Goal: Task Accomplishment & Management: Use online tool/utility

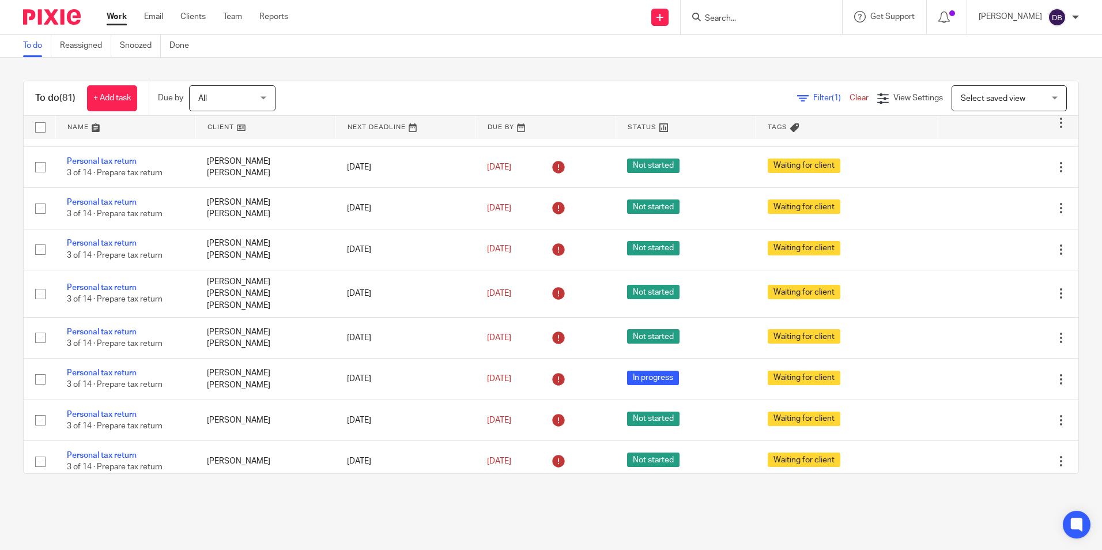
scroll to position [2973, 0]
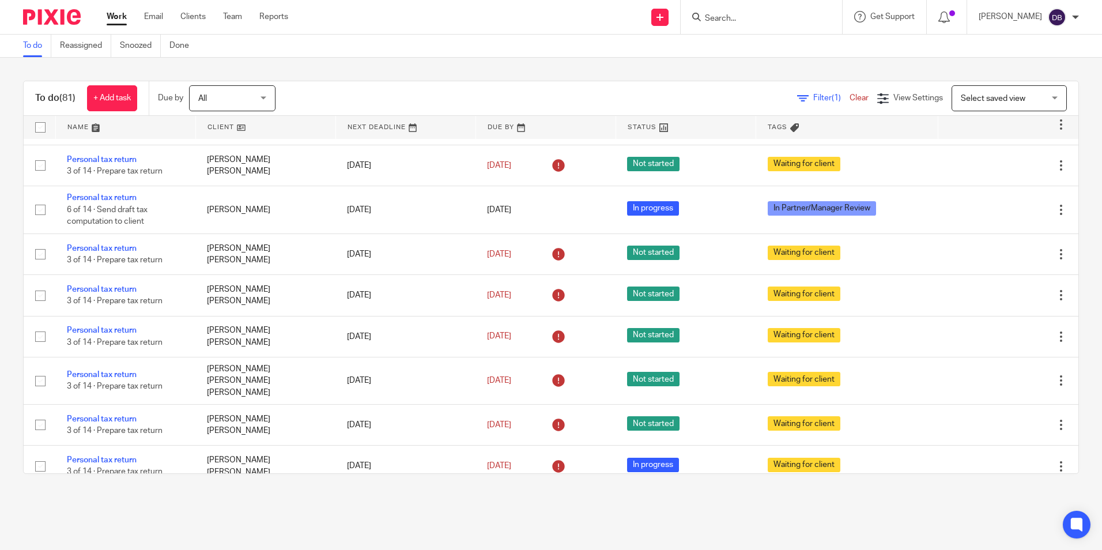
click at [797, 100] on icon at bounding box center [803, 99] width 12 height 12
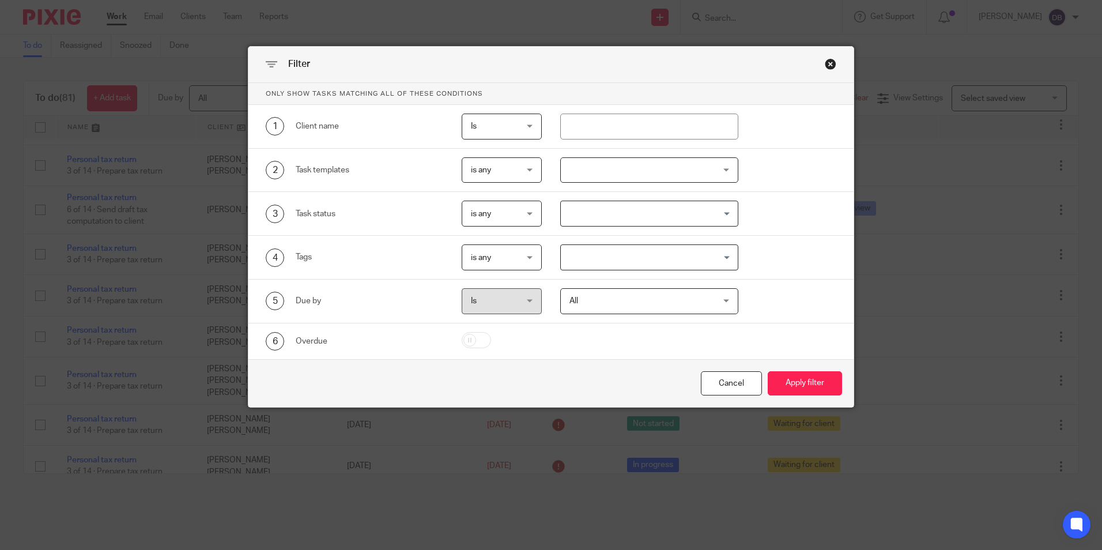
click at [828, 64] on div "Close this dialog window" at bounding box center [831, 64] width 12 height 12
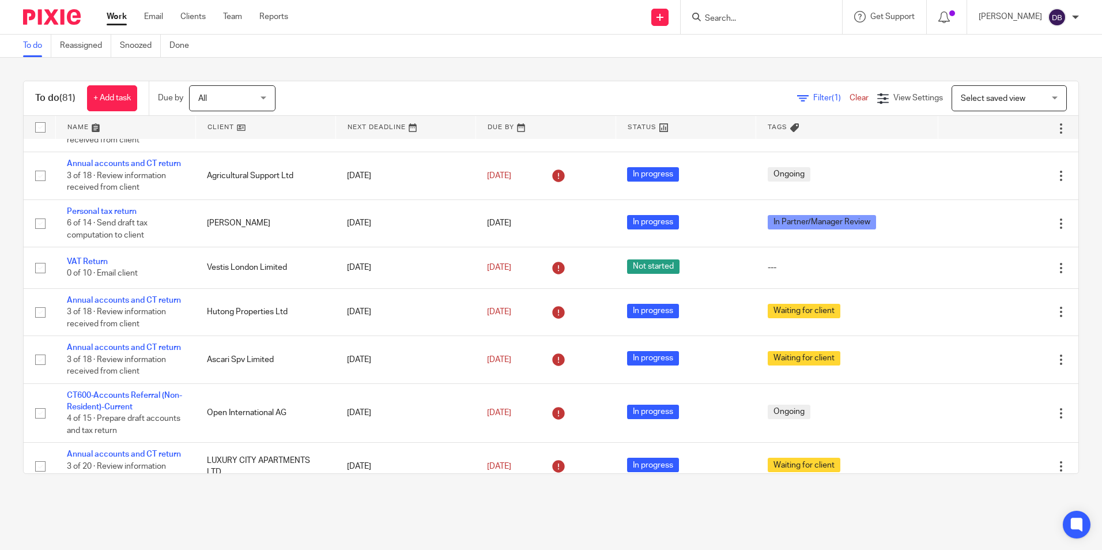
scroll to position [692, 0]
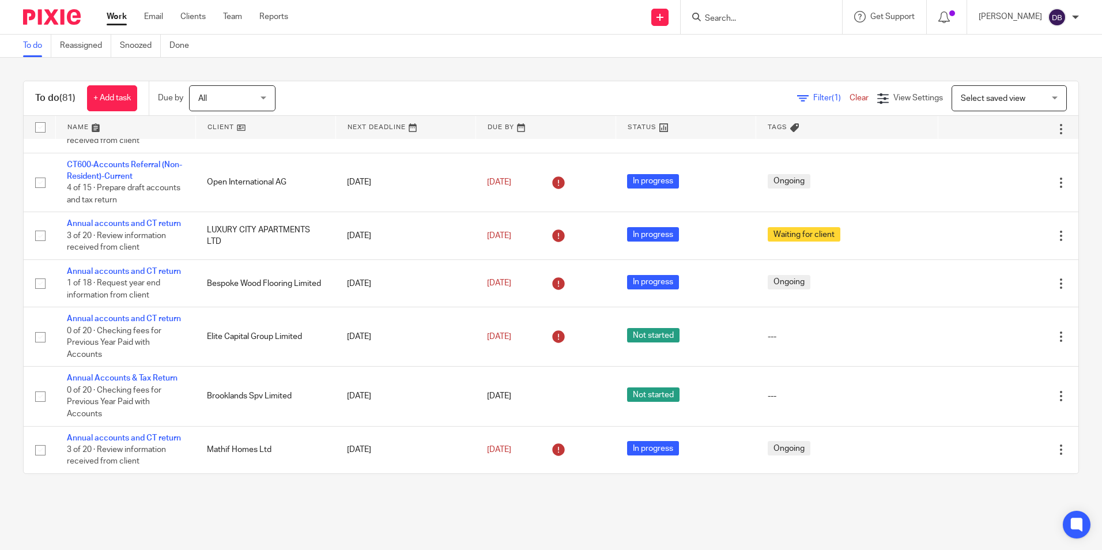
click at [1040, 104] on div "Select saved view Select saved view" at bounding box center [1009, 98] width 115 height 26
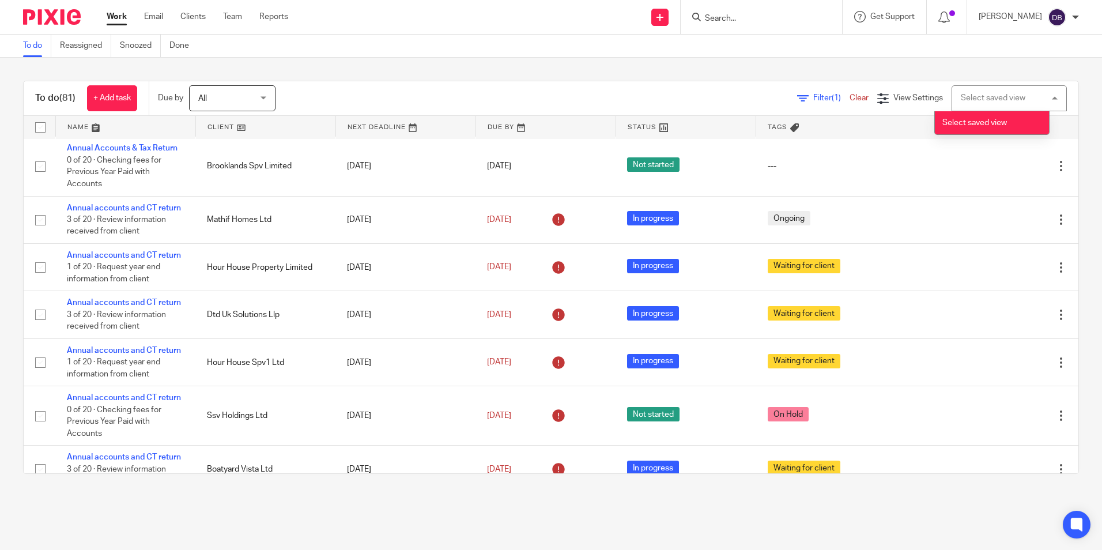
scroll to position [923, 0]
click at [878, 99] on div "View Settings" at bounding box center [911, 98] width 66 height 12
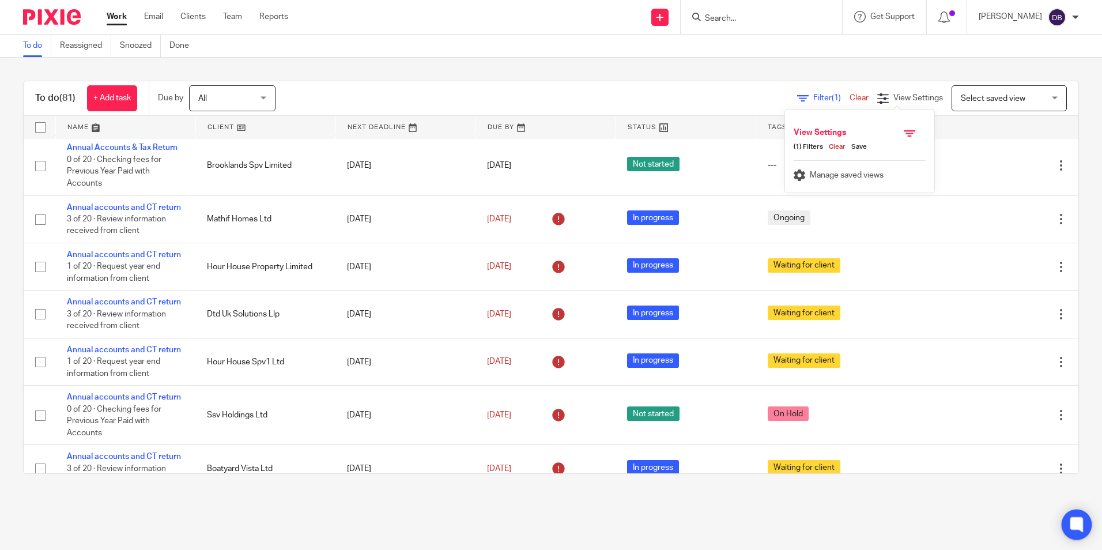
click at [1074, 524] on icon at bounding box center [1076, 524] width 9 height 9
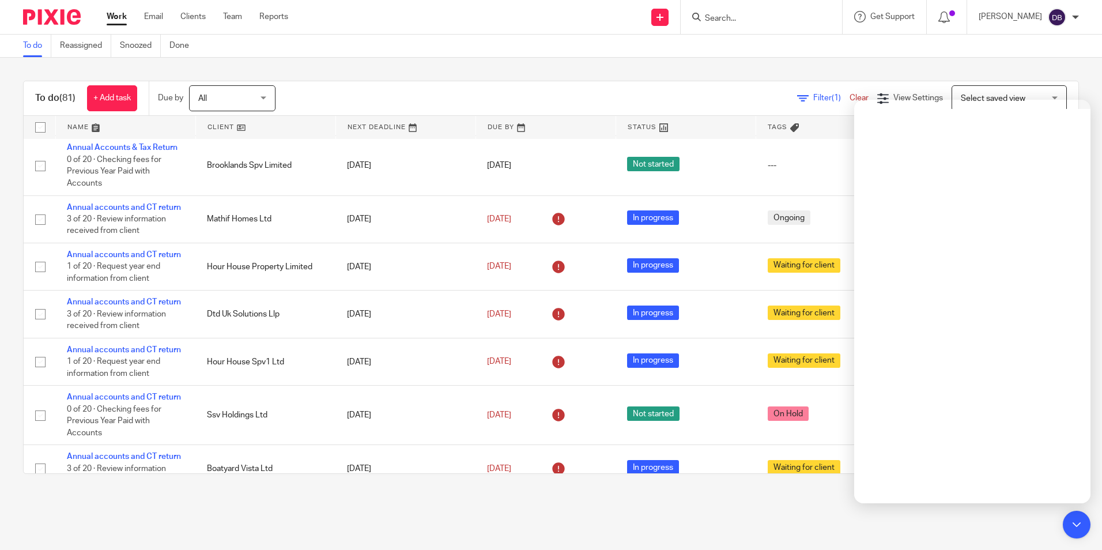
drag, startPoint x: 786, startPoint y: 512, endPoint x: 785, endPoint y: 504, distance: 8.2
click at [786, 511] on main "To do Reassigned Snoozed Done To do (81) + Add task Due by All All Today Tomorr…" at bounding box center [551, 275] width 1102 height 550
click at [537, 88] on div "Filter (1) Clear View Settings View Settings (1) Filters Clear Save Manage save…" at bounding box center [687, 98] width 783 height 26
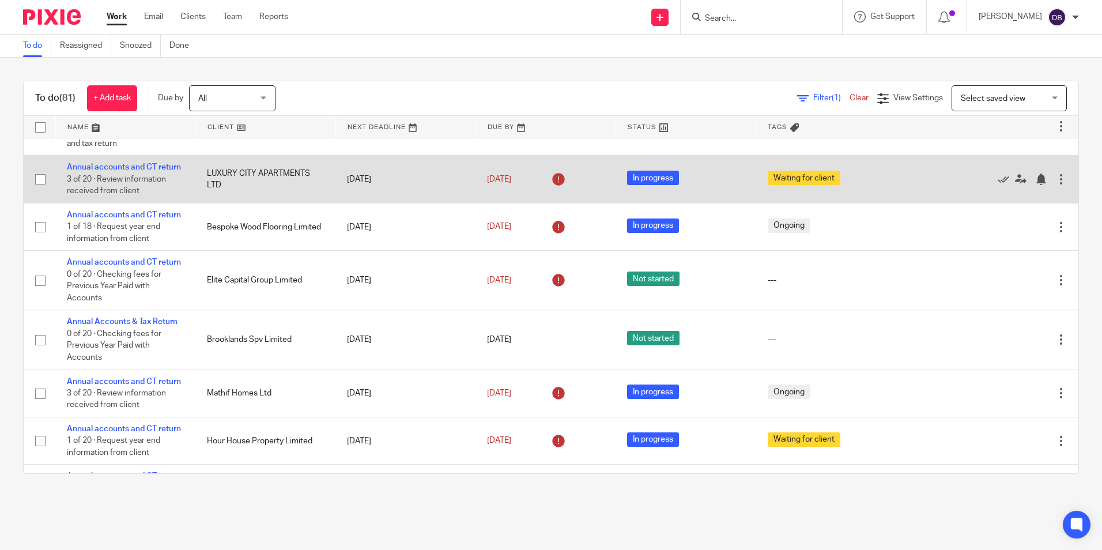
scroll to position [750, 0]
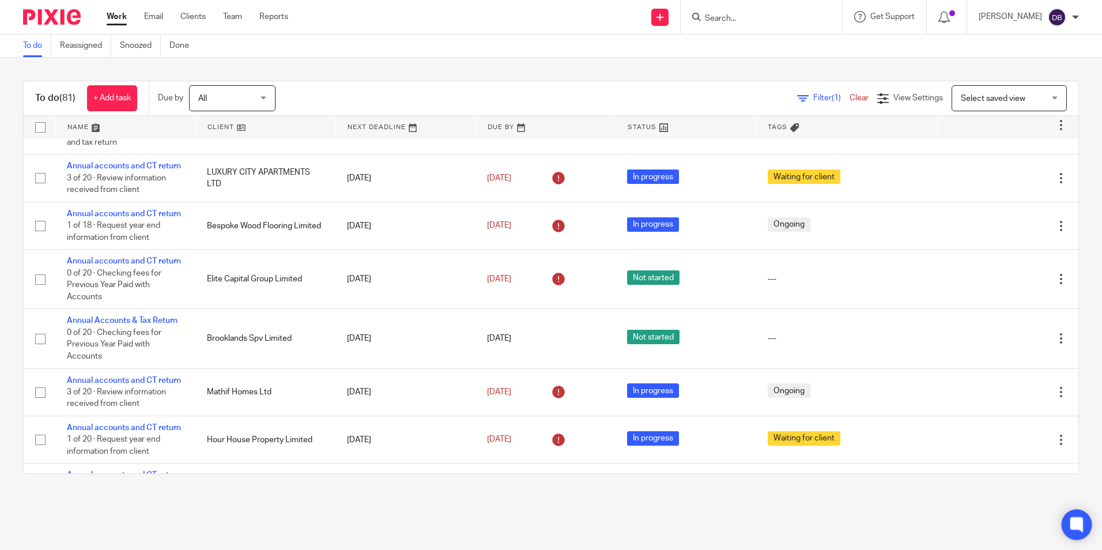
click at [1073, 532] on icon at bounding box center [1077, 524] width 19 height 19
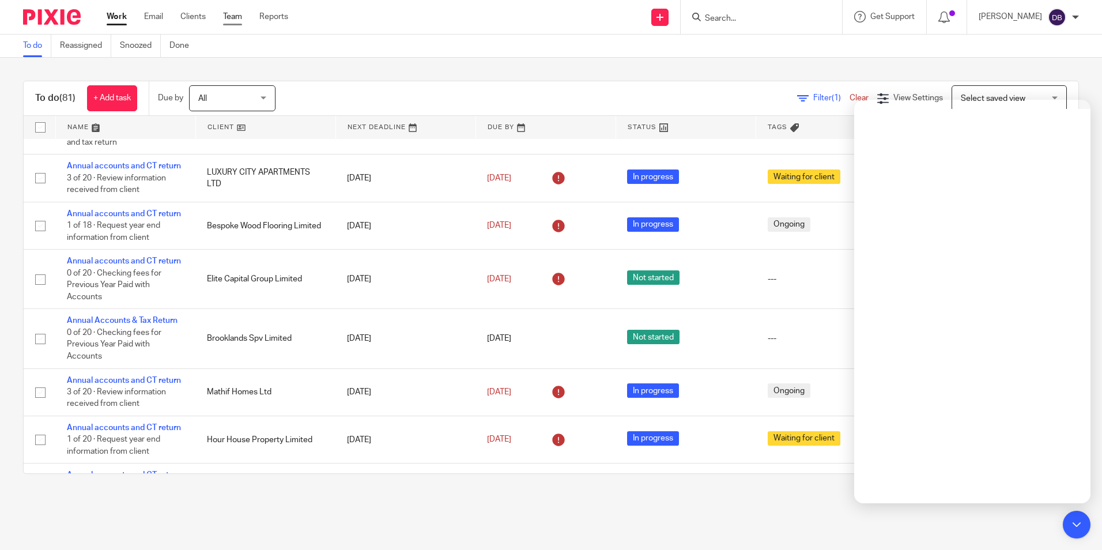
click at [228, 15] on link "Team" at bounding box center [232, 17] width 19 height 12
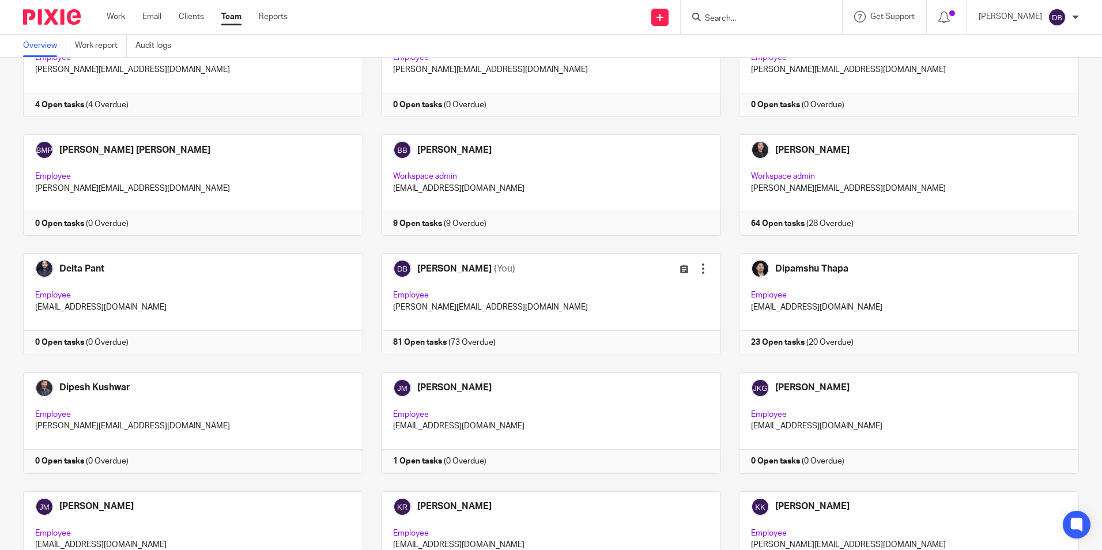
scroll to position [923, 0]
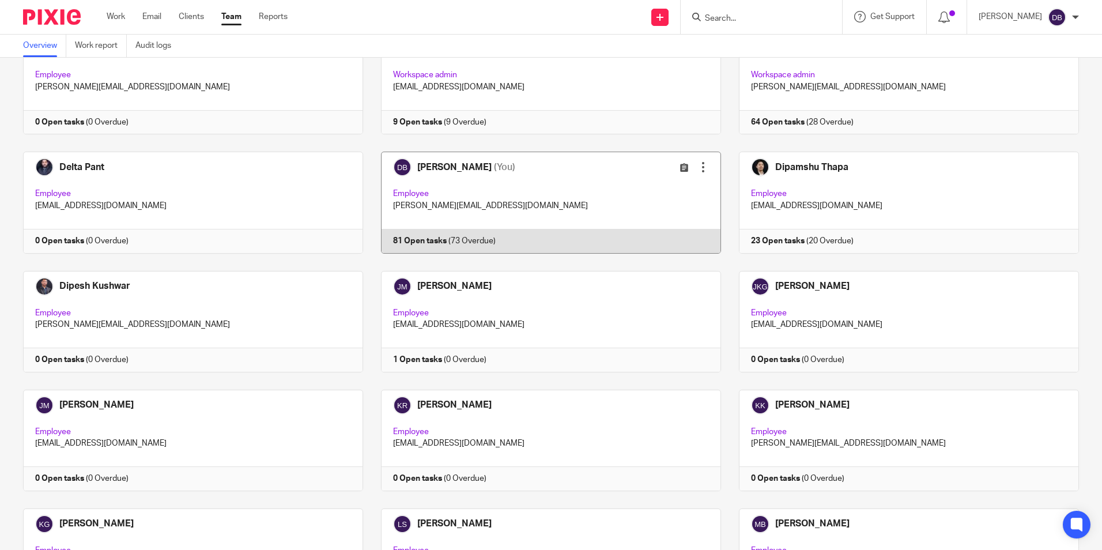
click at [698, 165] on div at bounding box center [704, 167] width 12 height 12
click at [444, 164] on link at bounding box center [542, 202] width 358 height 101
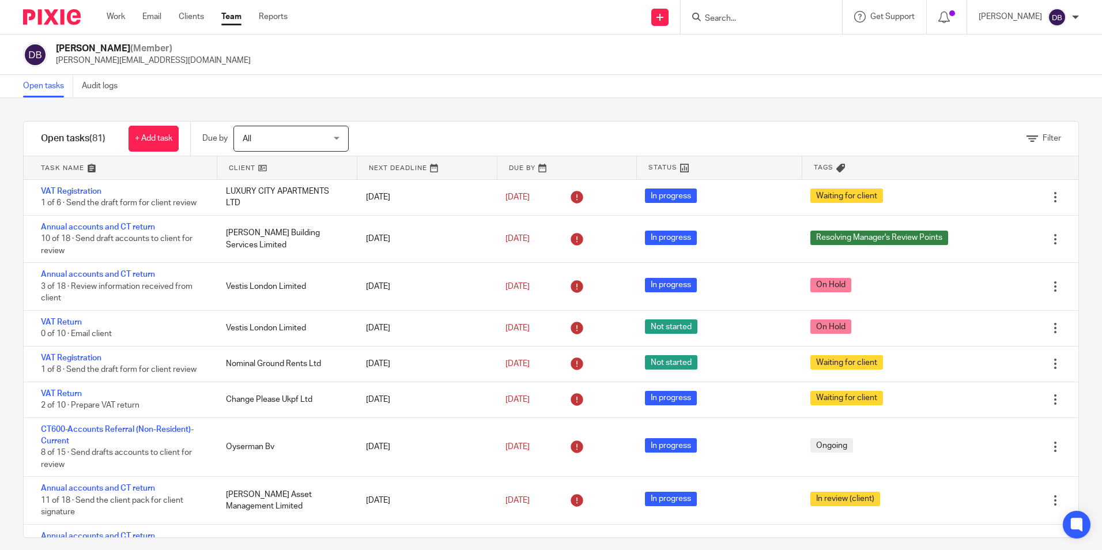
drag, startPoint x: 28, startPoint y: 92, endPoint x: 1014, endPoint y: 143, distance: 987.3
click at [1027, 143] on icon at bounding box center [1033, 139] width 12 height 12
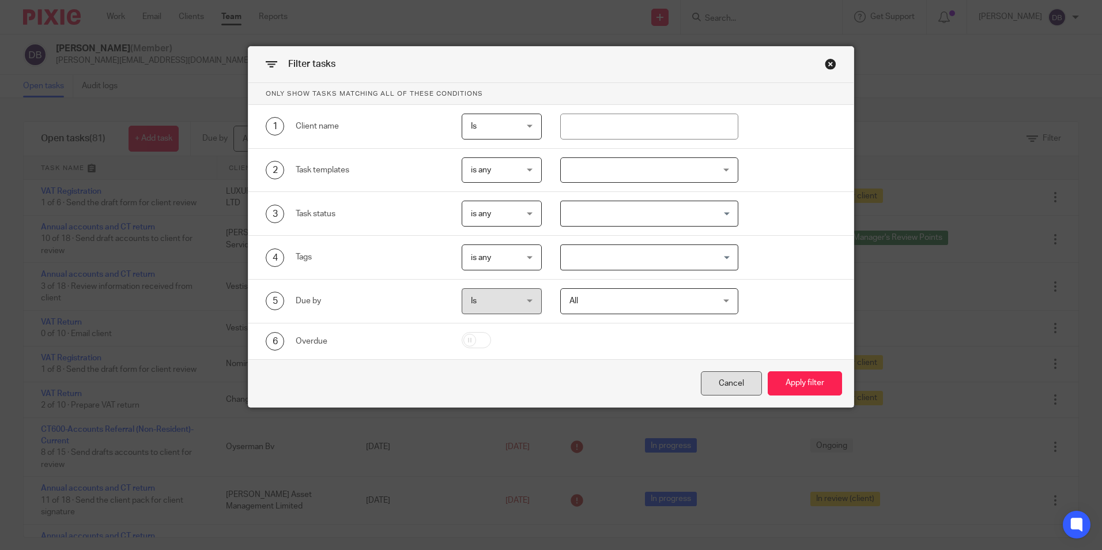
click at [735, 386] on div "Cancel" at bounding box center [731, 383] width 61 height 25
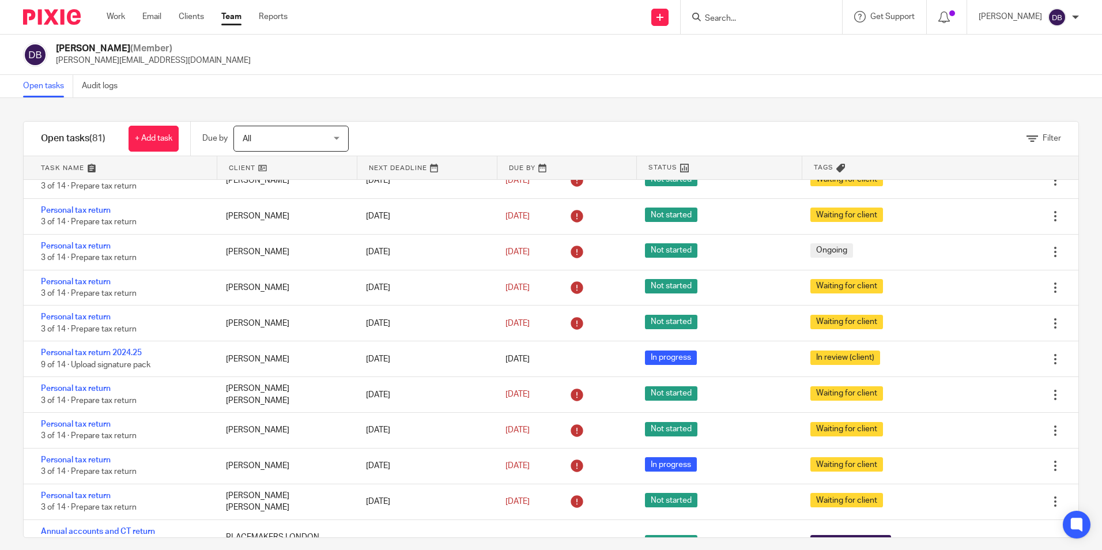
scroll to position [3077, 0]
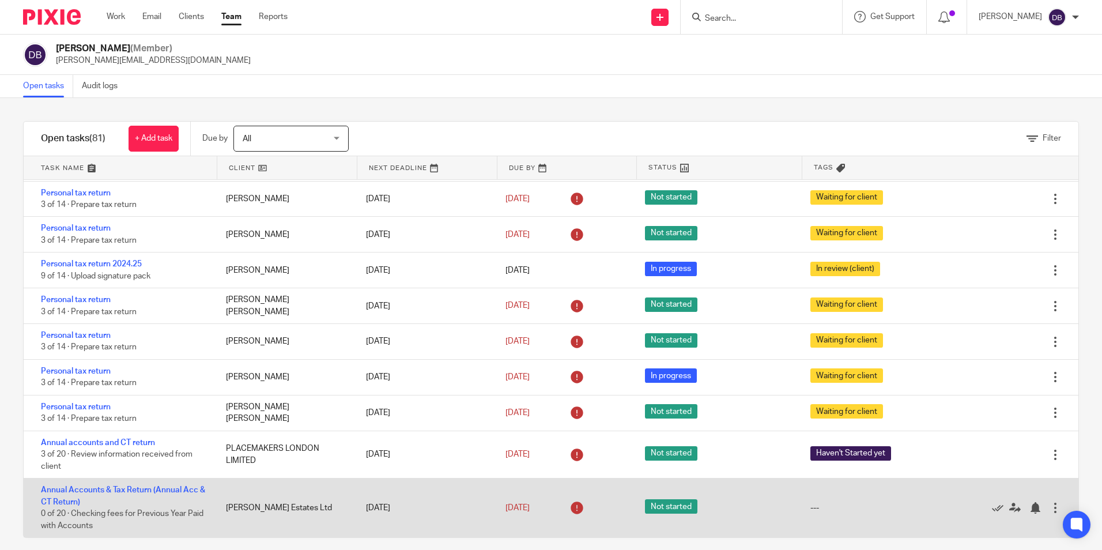
click at [1050, 507] on div at bounding box center [1056, 508] width 12 height 12
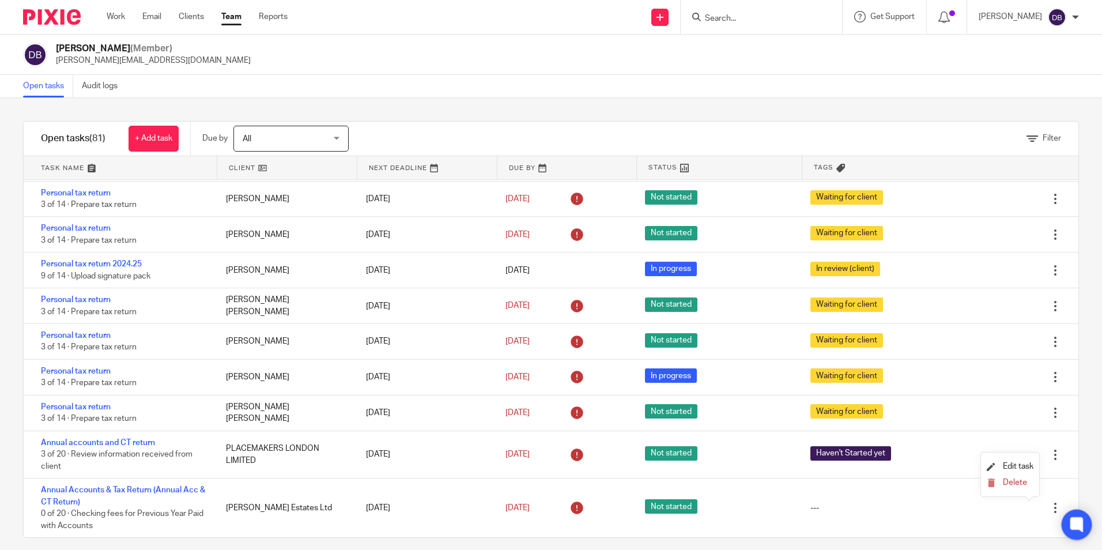
click at [1081, 520] on icon at bounding box center [1077, 524] width 13 height 15
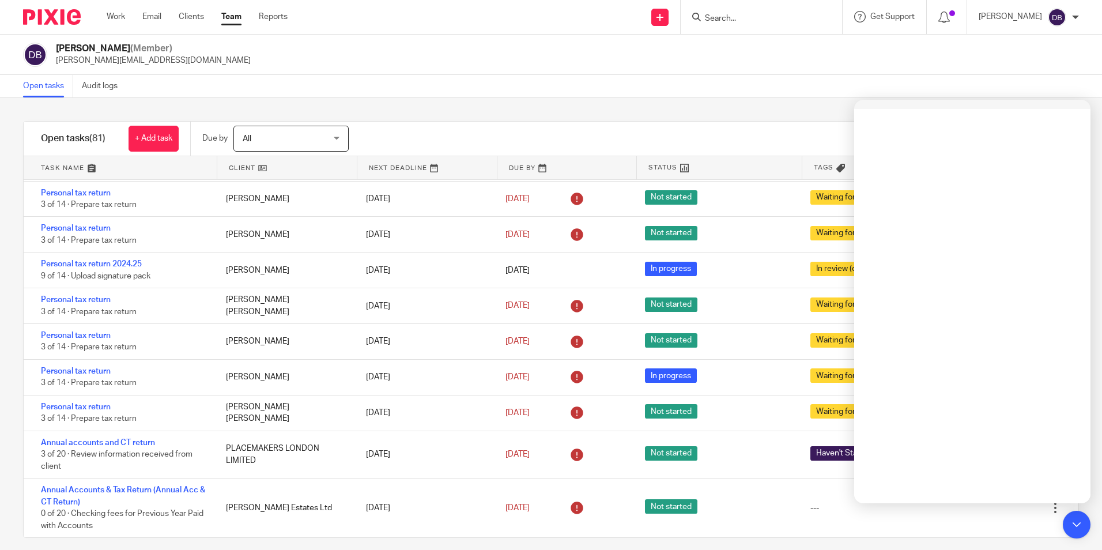
click at [580, 89] on div "Open tasks Audit logs" at bounding box center [551, 86] width 1102 height 23
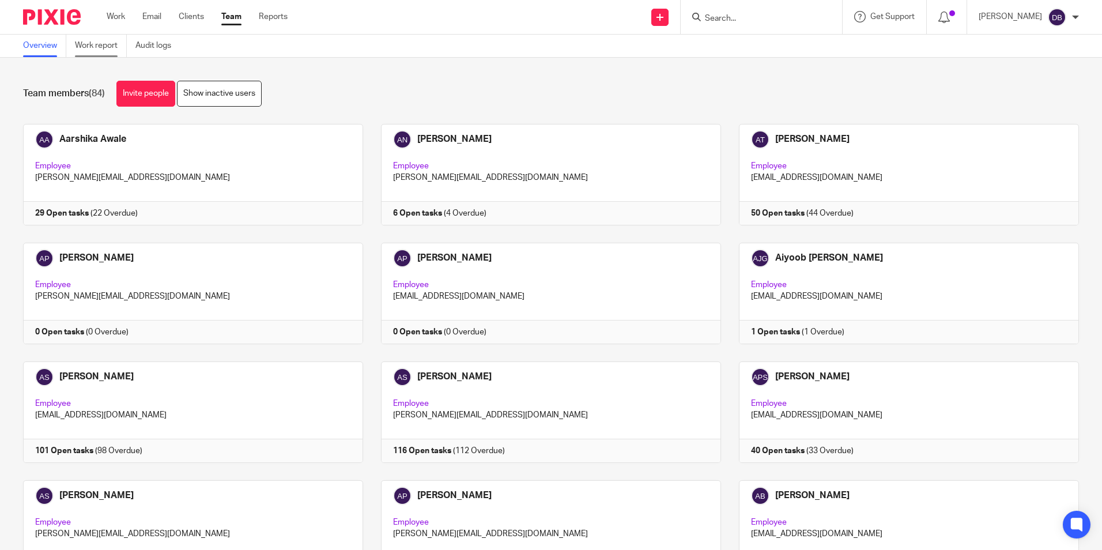
click at [86, 42] on link "Work report" at bounding box center [101, 46] width 52 height 22
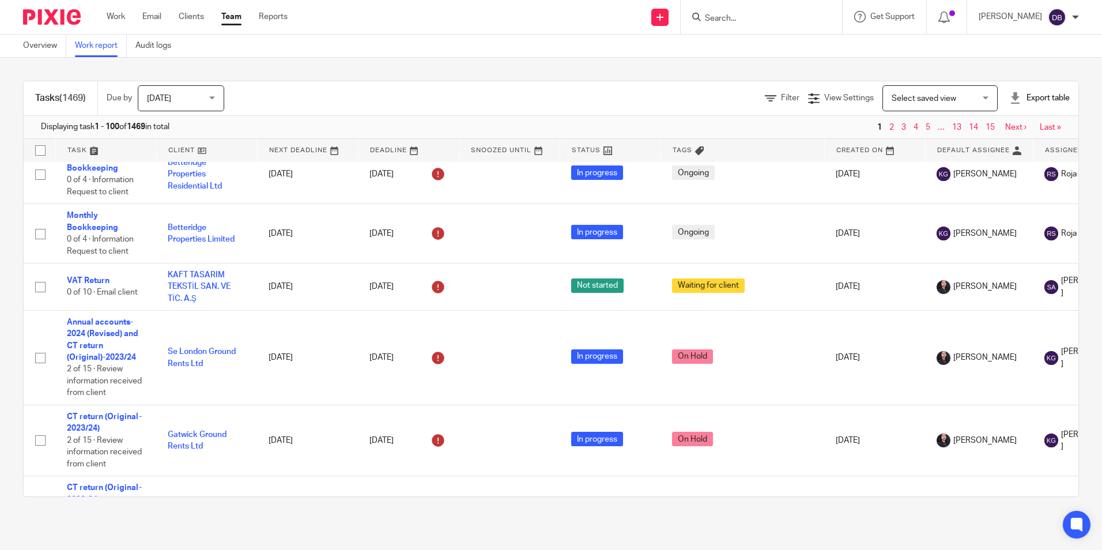
scroll to position [1384, 0]
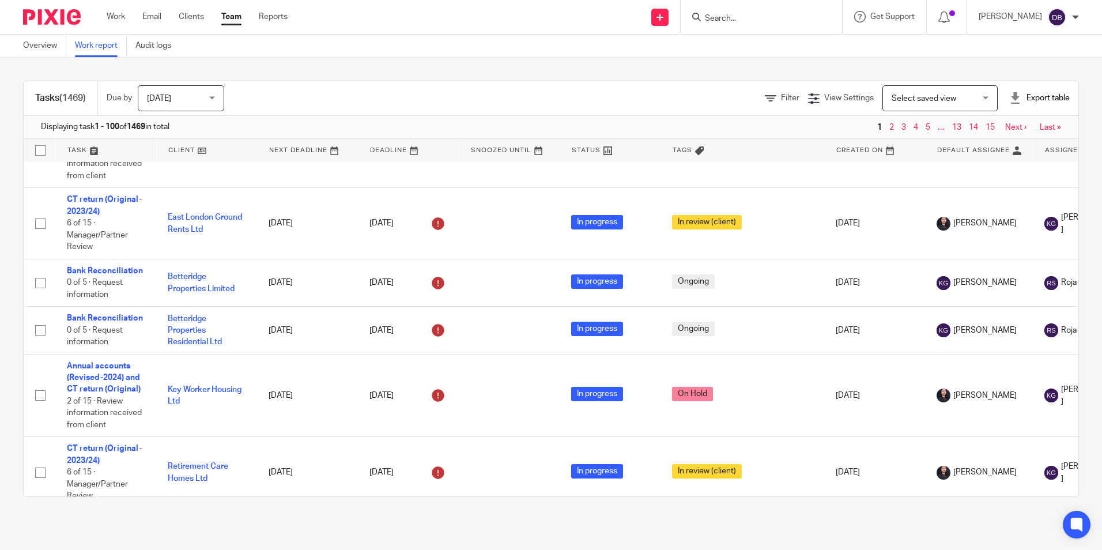
click at [757, 106] on div "Filter View Settings View Settings Manage saved views Select saved view Select …" at bounding box center [661, 98] width 834 height 26
click at [765, 96] on icon at bounding box center [771, 99] width 12 height 12
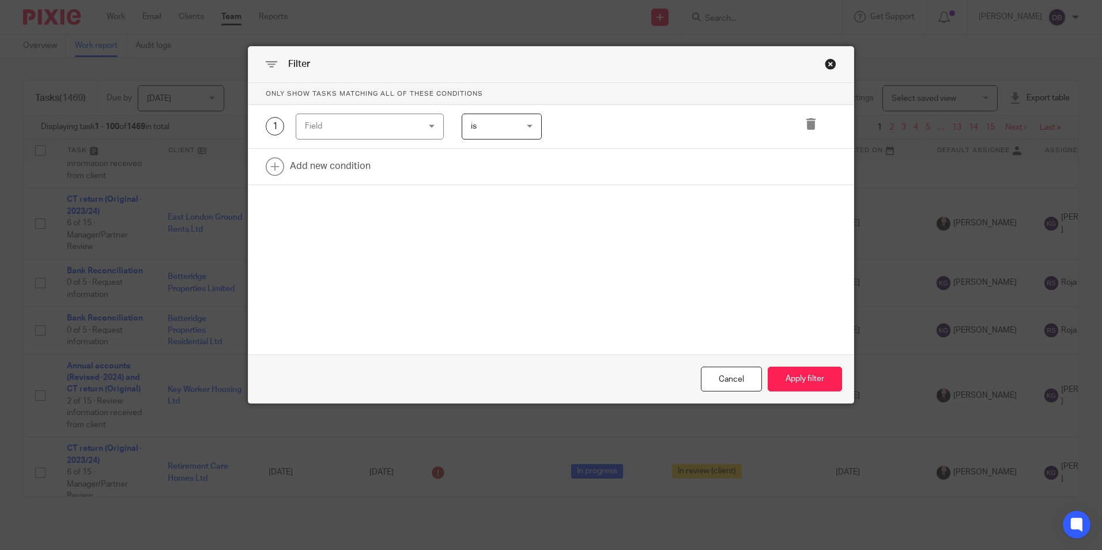
click at [378, 131] on div "Field" at bounding box center [360, 126] width 111 height 24
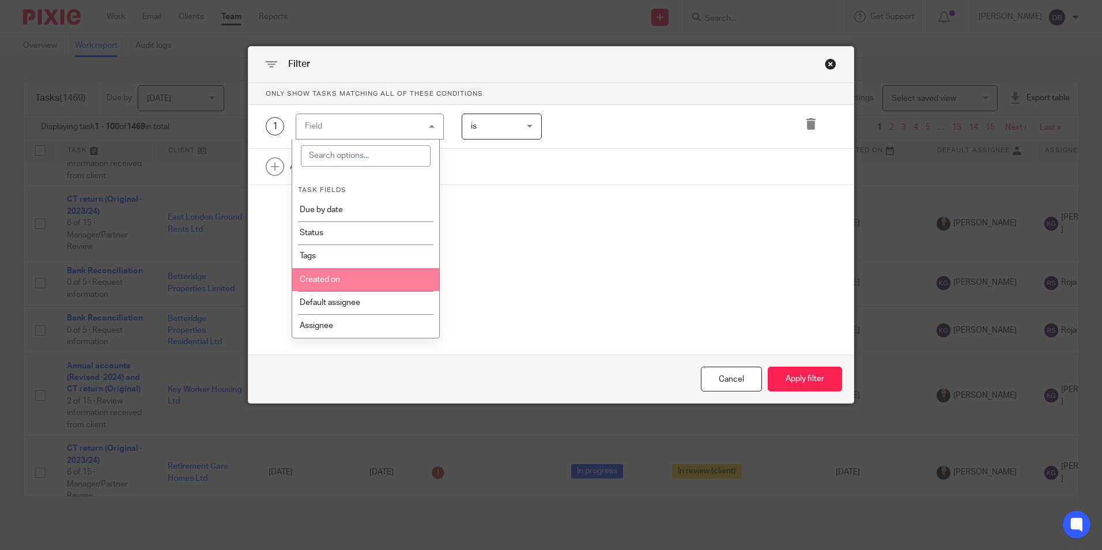
scroll to position [58, 0]
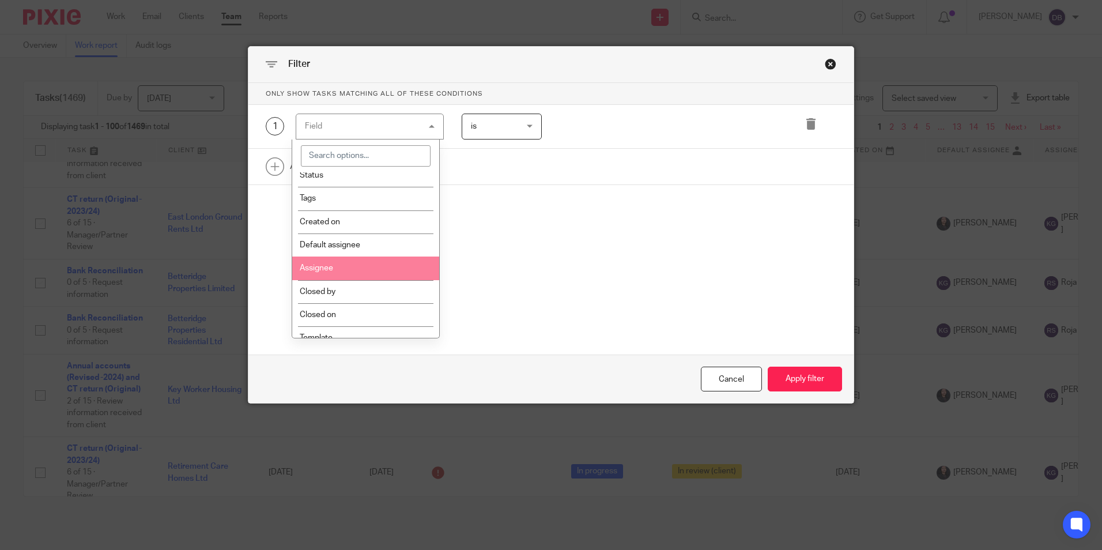
click at [349, 262] on li "Assignee" at bounding box center [365, 268] width 147 height 23
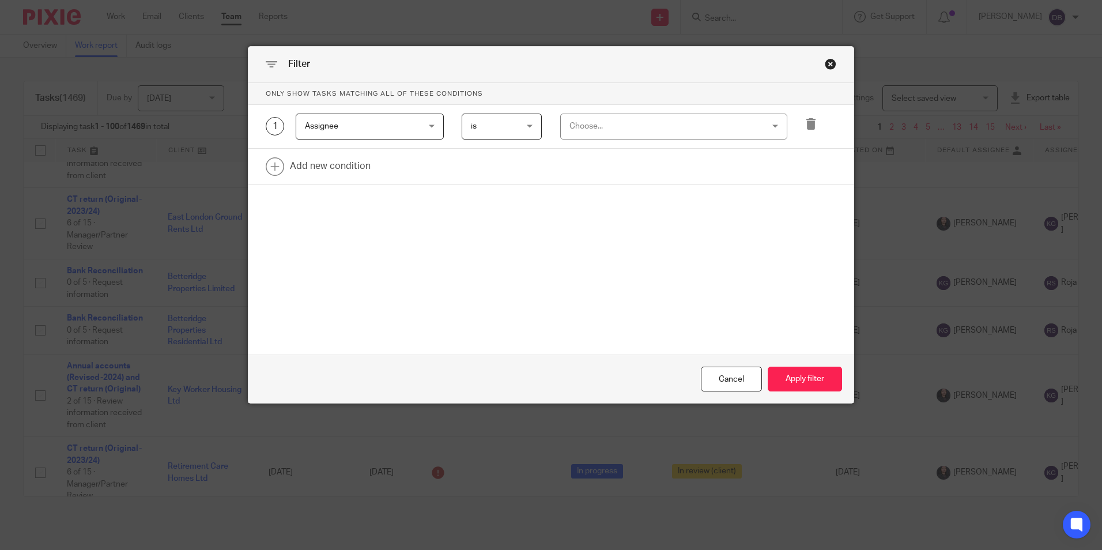
click at [484, 122] on span "is" at bounding box center [499, 126] width 57 height 24
click at [654, 121] on div "Choose..." at bounding box center [657, 126] width 174 height 24
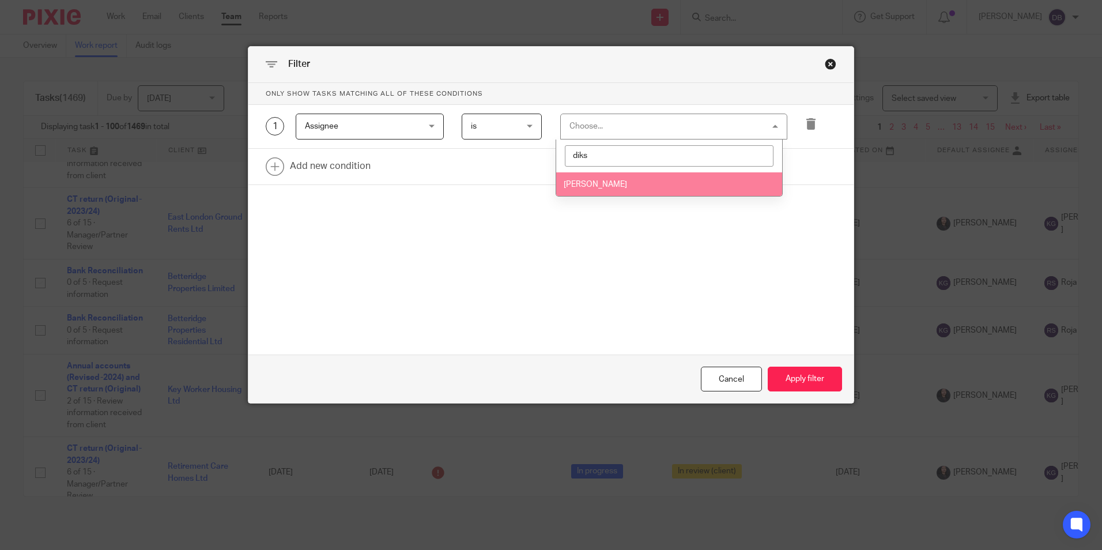
type input "diks"
click at [670, 189] on li "[PERSON_NAME]" at bounding box center [669, 184] width 226 height 24
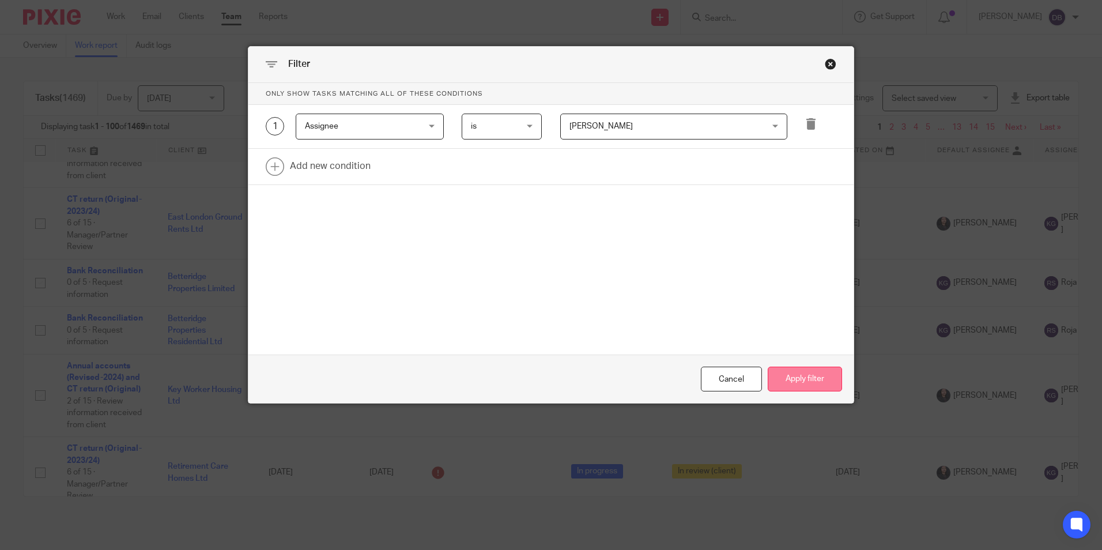
click at [804, 388] on button "Apply filter" at bounding box center [805, 379] width 74 height 25
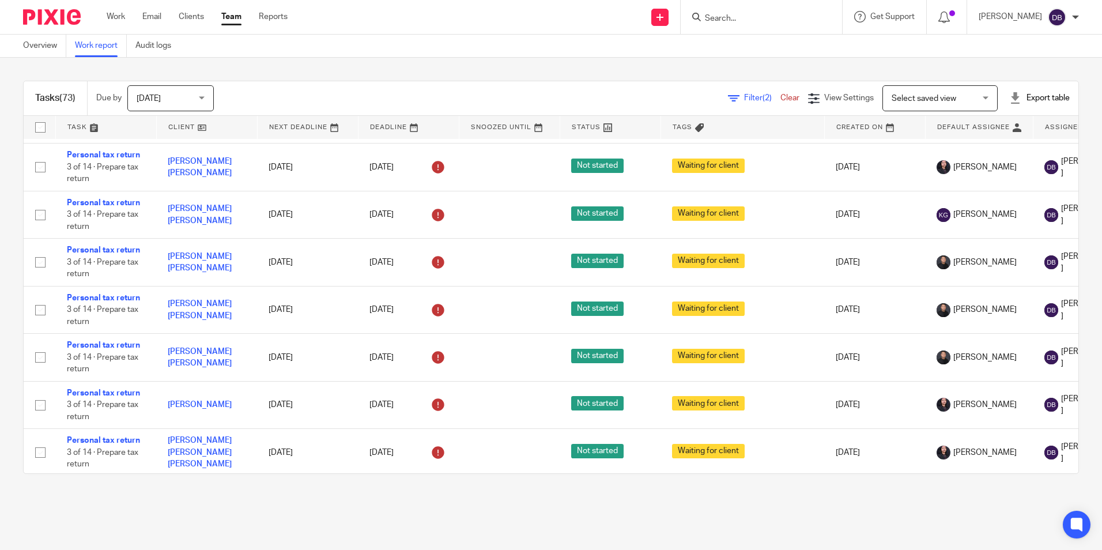
scroll to position [2768, 0]
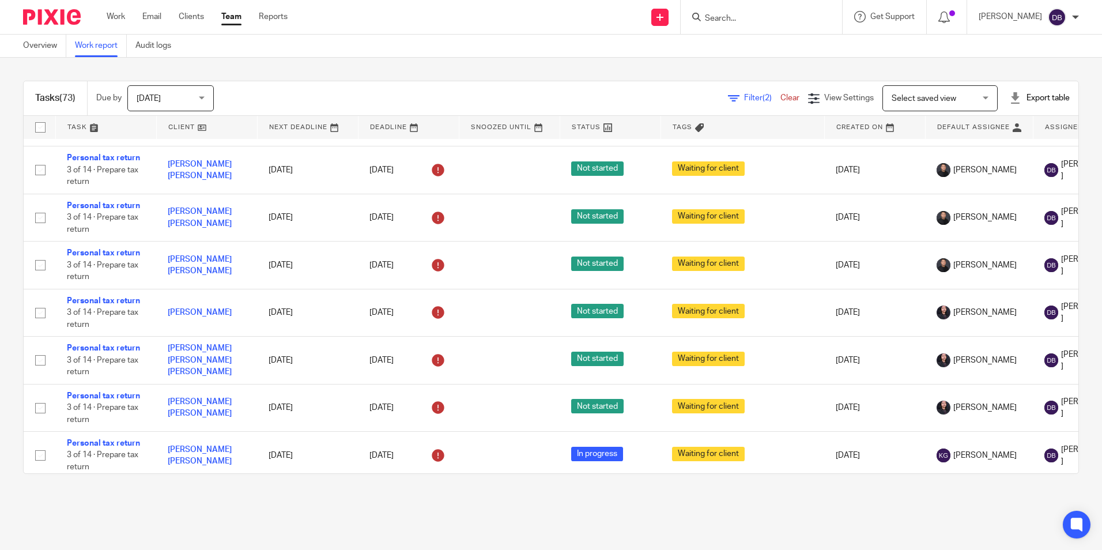
click at [176, 101] on span "[DATE]" at bounding box center [167, 98] width 61 height 24
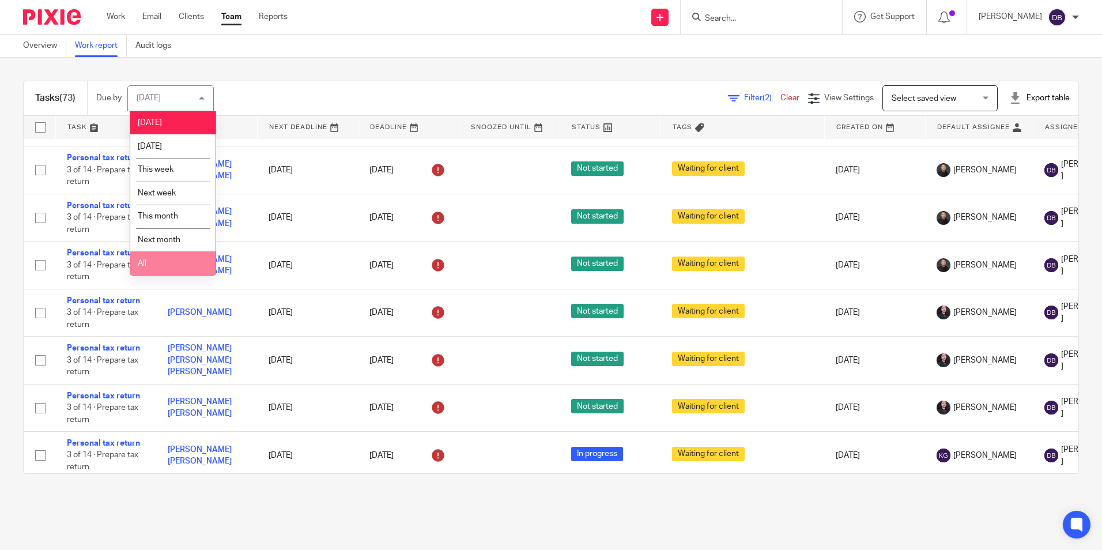
click at [181, 265] on li "All" at bounding box center [172, 263] width 85 height 24
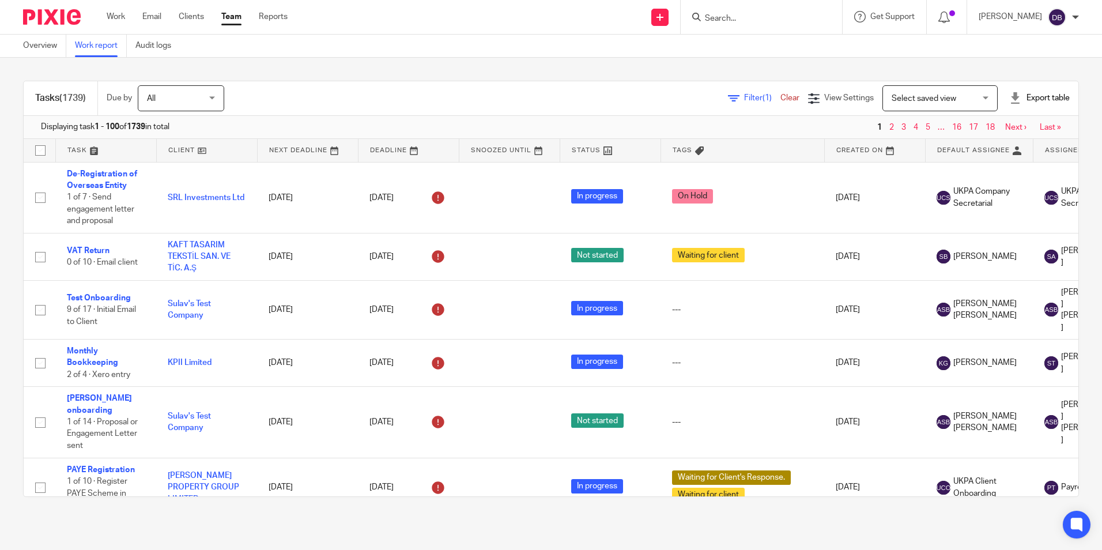
click at [728, 102] on icon at bounding box center [734, 99] width 12 height 12
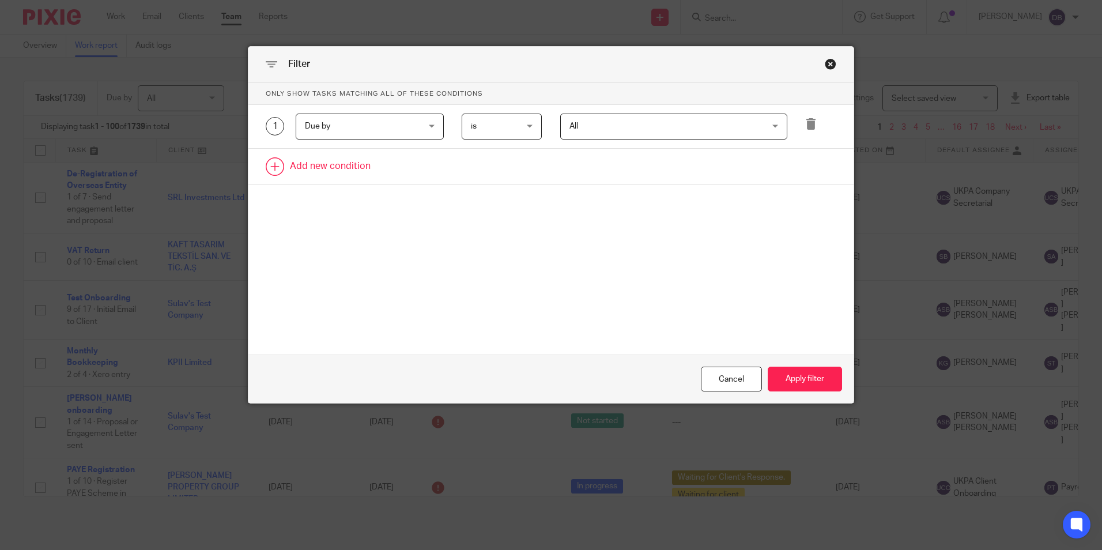
click at [299, 171] on link at bounding box center [551, 167] width 605 height 36
click at [349, 172] on div "Field" at bounding box center [360, 170] width 111 height 24
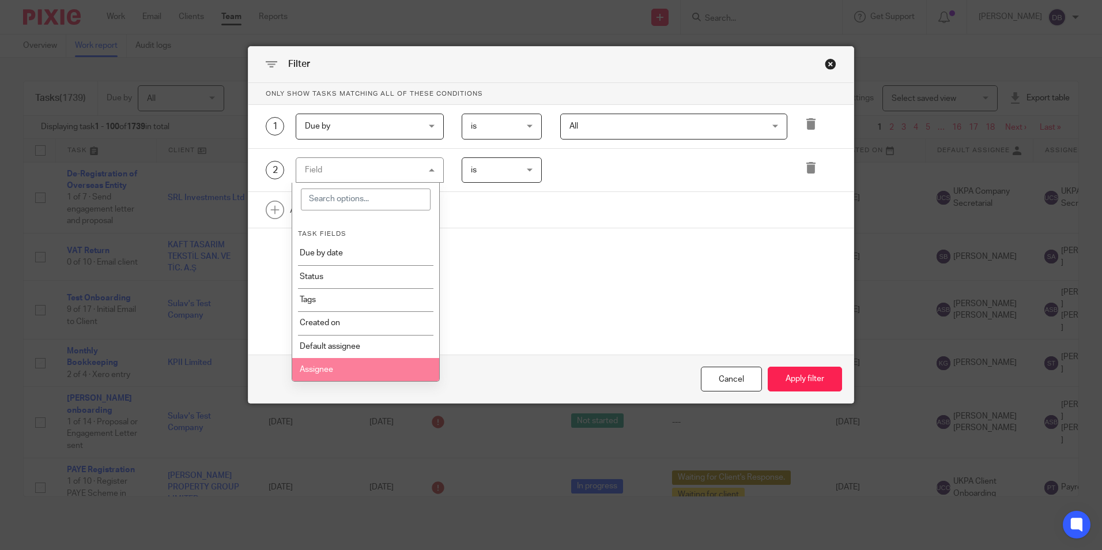
click at [329, 371] on li "Assignee" at bounding box center [365, 369] width 147 height 23
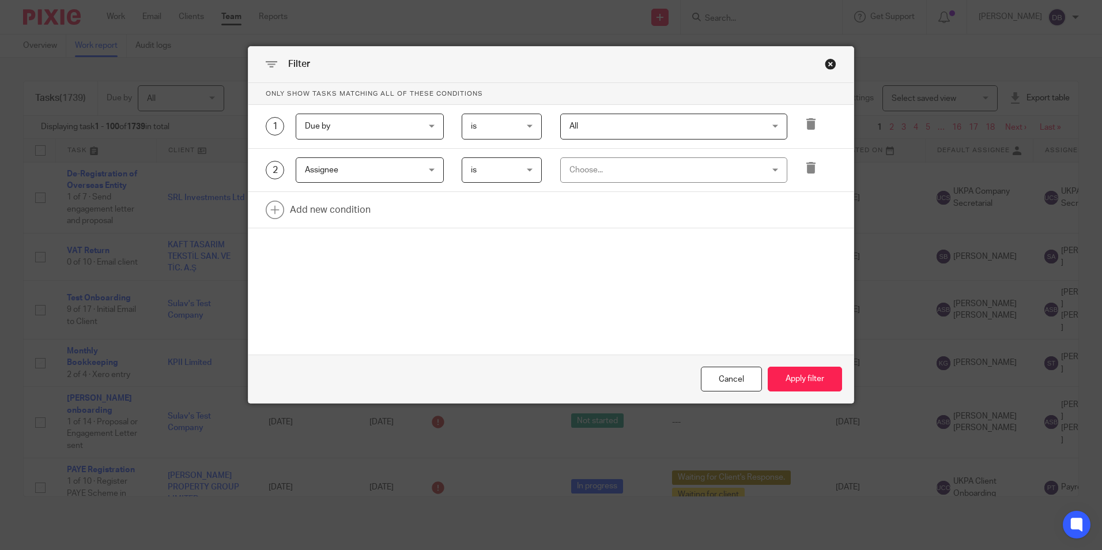
click at [584, 175] on div "Choose..." at bounding box center [657, 170] width 174 height 24
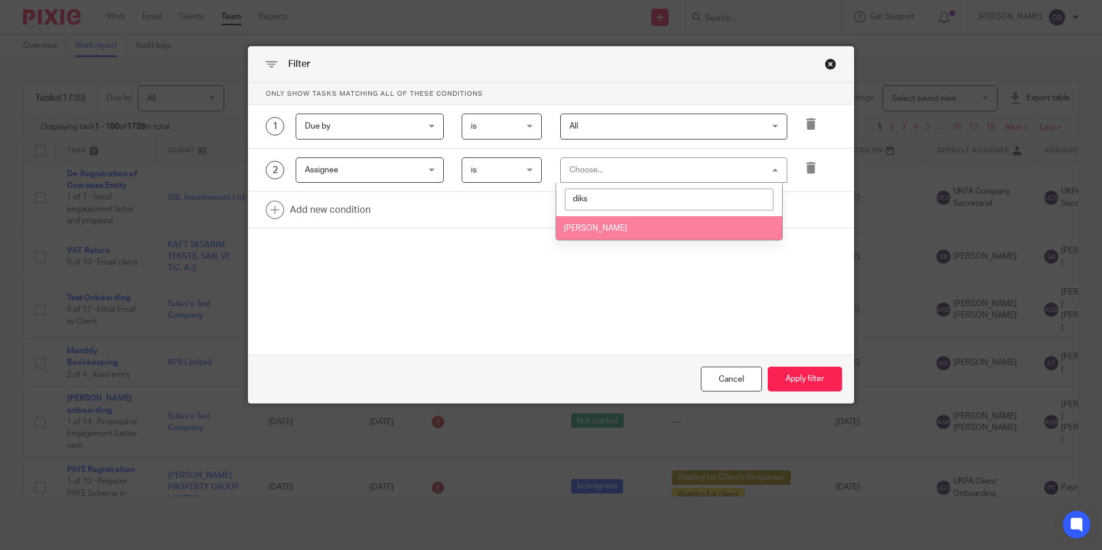
type input "diks"
click at [615, 234] on li "[PERSON_NAME]" at bounding box center [669, 228] width 226 height 24
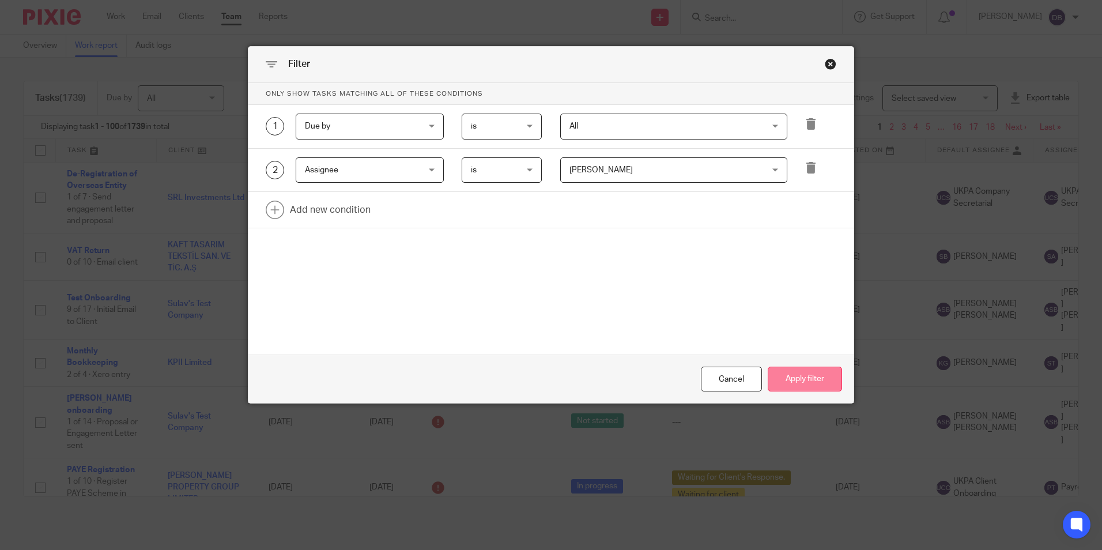
click at [785, 374] on button "Apply filter" at bounding box center [805, 379] width 74 height 25
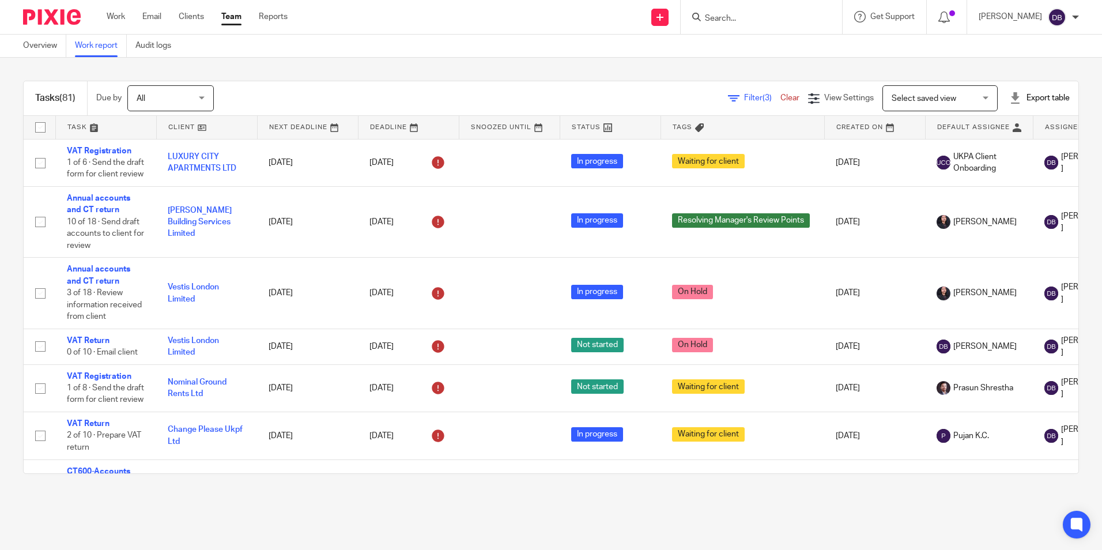
click at [1010, 95] on div "Export table" at bounding box center [1040, 98] width 61 height 12
click at [1005, 125] on link "CSV format" at bounding box center [999, 124] width 42 height 8
click at [1010, 99] on div "Export table" at bounding box center [1040, 98] width 61 height 12
click at [1003, 136] on li "Excel spreadsheet" at bounding box center [1011, 141] width 67 height 17
click at [1075, 38] on div at bounding box center [1063, 36] width 31 height 14
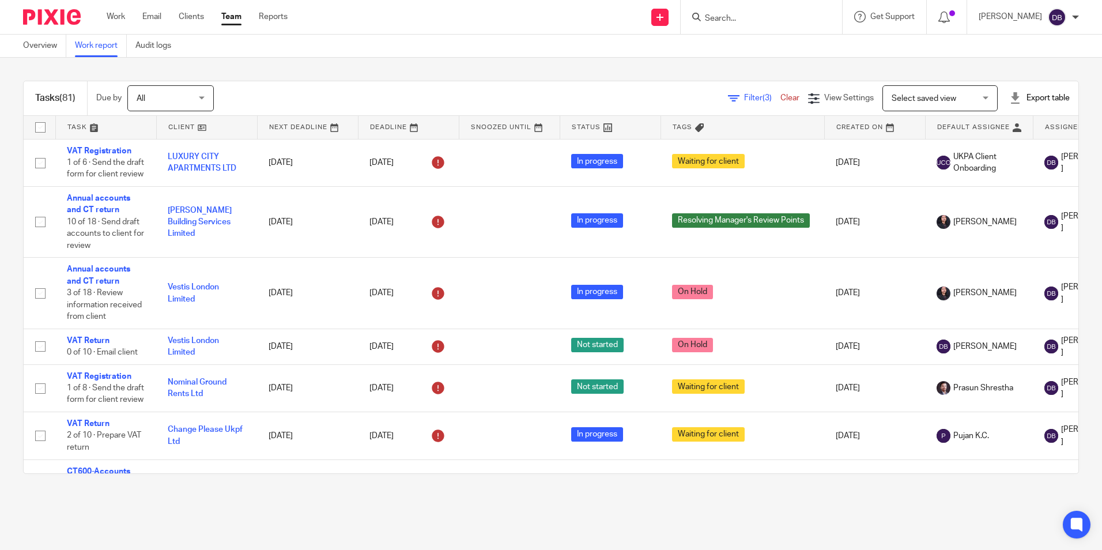
click at [1010, 97] on div "Export table" at bounding box center [1040, 98] width 61 height 12
click at [724, 91] on div "Filter (3) Clear View Settings View Settings (3) Filters Clear Save Manage save…" at bounding box center [656, 98] width 845 height 26
click at [707, 100] on div "Filter (3) Clear View Settings View Settings (3) Filters Clear Save Manage save…" at bounding box center [656, 98] width 845 height 26
click at [728, 97] on icon at bounding box center [734, 99] width 12 height 12
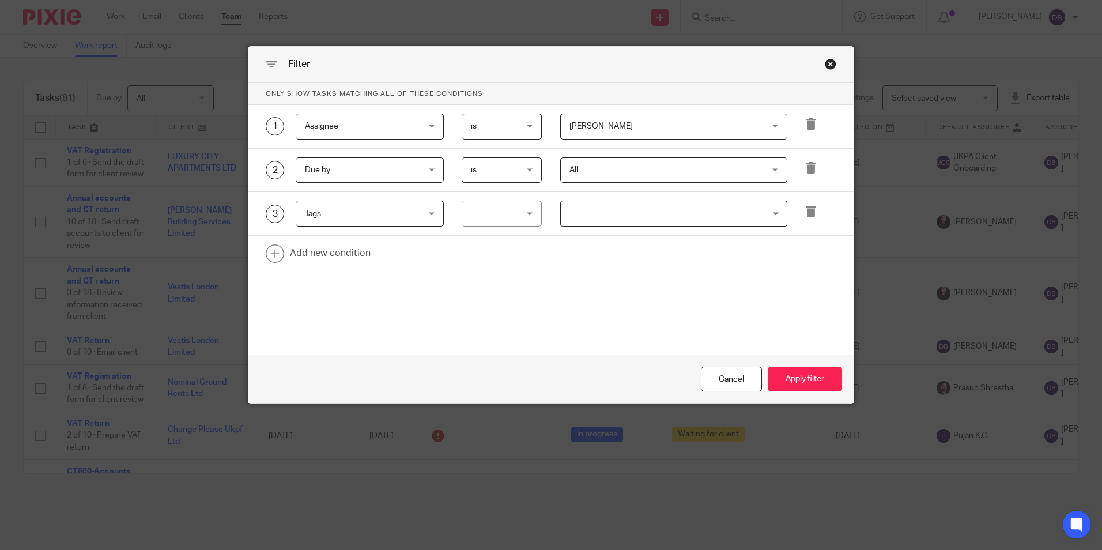
click at [825, 63] on div "Close this dialog window" at bounding box center [831, 64] width 12 height 12
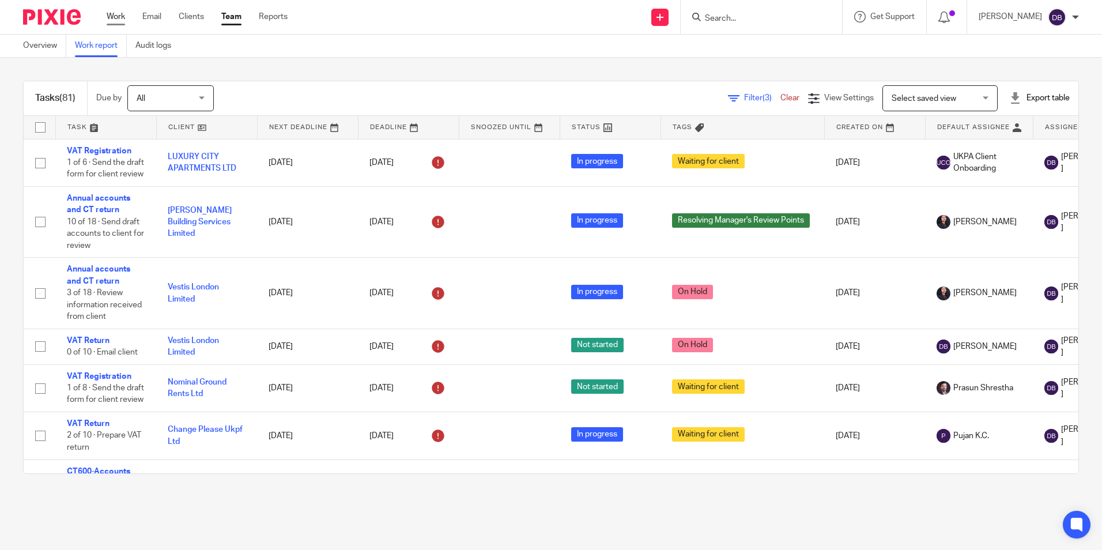
click at [108, 23] on div "Work Email Clients Team Reports Work Email Clients Team Reports Settings" at bounding box center [200, 17] width 210 height 34
click at [113, 21] on link "Work" at bounding box center [116, 17] width 18 height 12
